Goal: Information Seeking & Learning: Check status

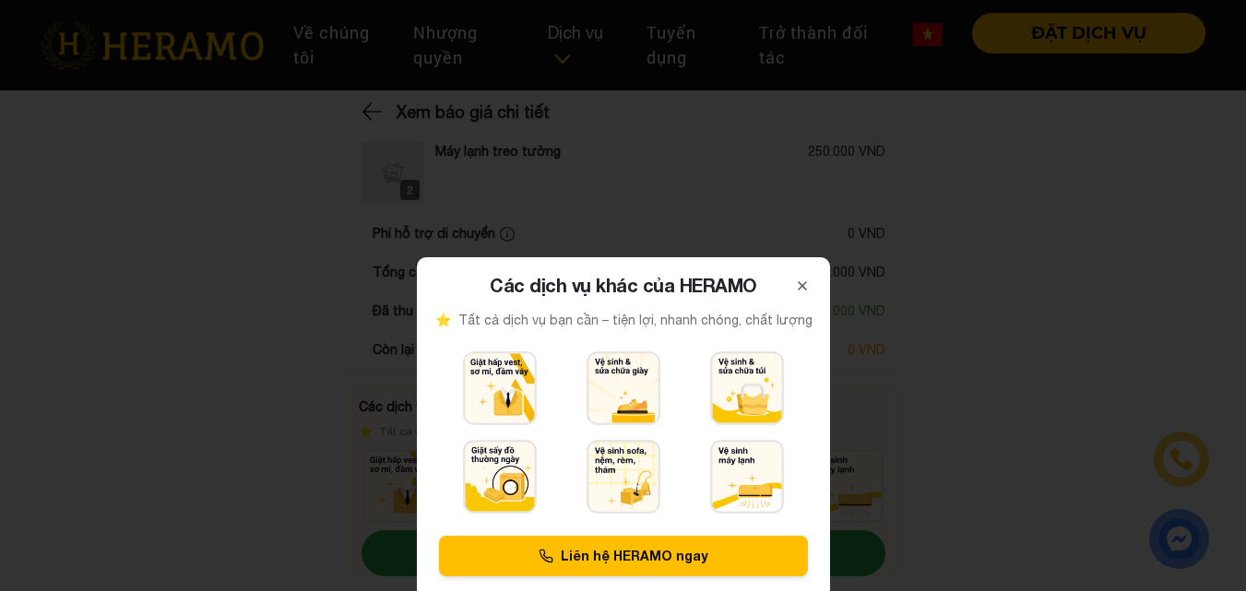
click at [808, 286] on icon at bounding box center [802, 286] width 15 height 15
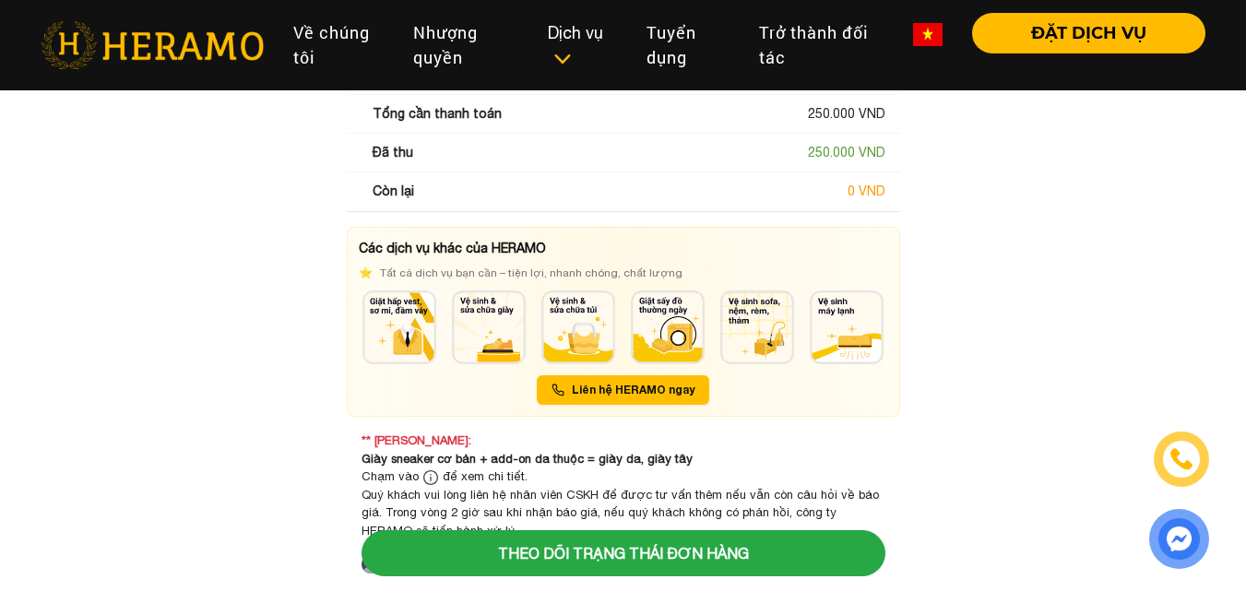
scroll to position [174, 0]
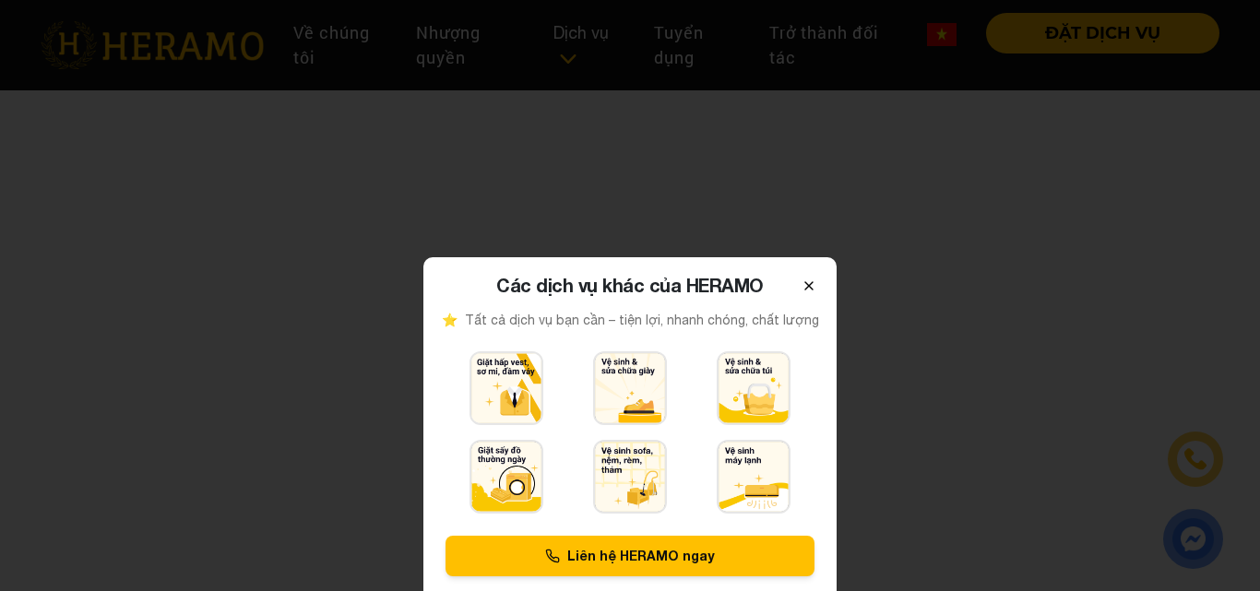
click at [811, 285] on icon at bounding box center [809, 286] width 15 height 15
click at [805, 283] on icon at bounding box center [809, 286] width 15 height 15
